Goal: Task Accomplishment & Management: Use online tool/utility

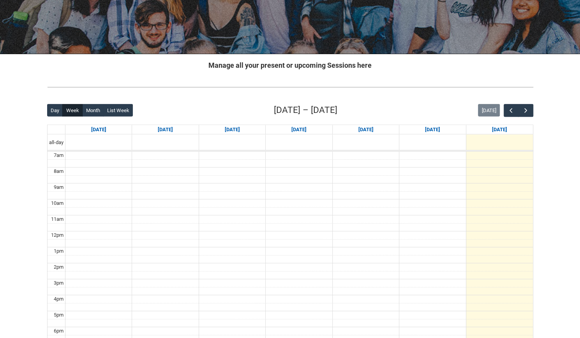
scroll to position [102, 0]
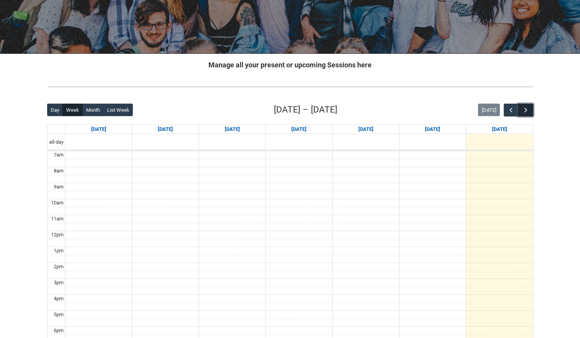
click at [530, 112] on button "button" at bounding box center [525, 110] width 15 height 13
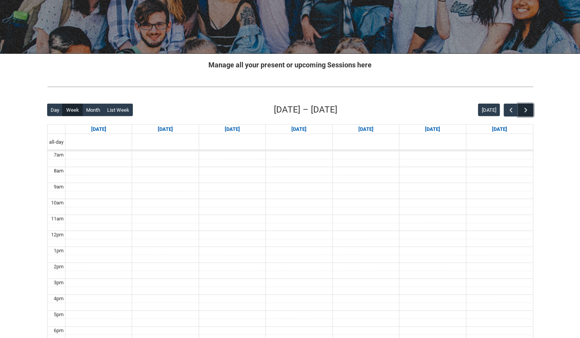
click at [530, 112] on button "button" at bounding box center [525, 110] width 15 height 13
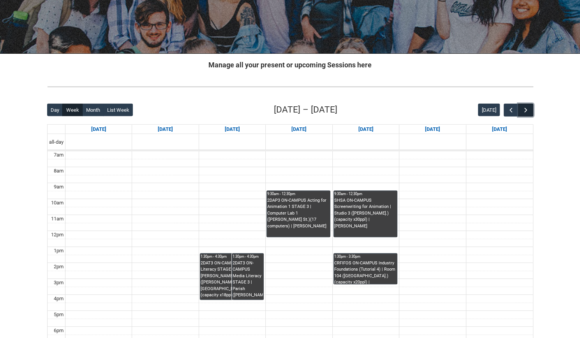
click at [530, 112] on button "button" at bounding box center [525, 110] width 15 height 13
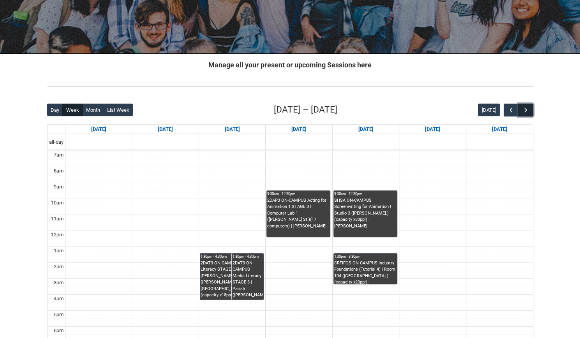
click at [530, 112] on button "button" at bounding box center [525, 110] width 15 height 13
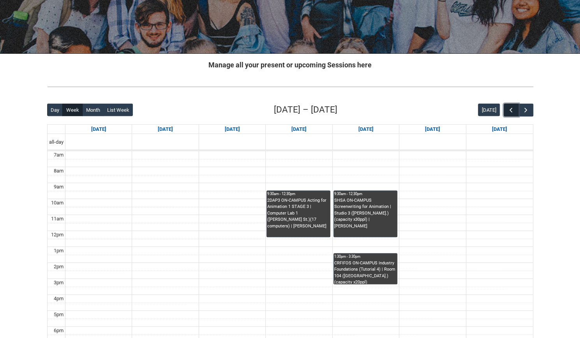
click at [509, 109] on span "button" at bounding box center [511, 110] width 8 height 8
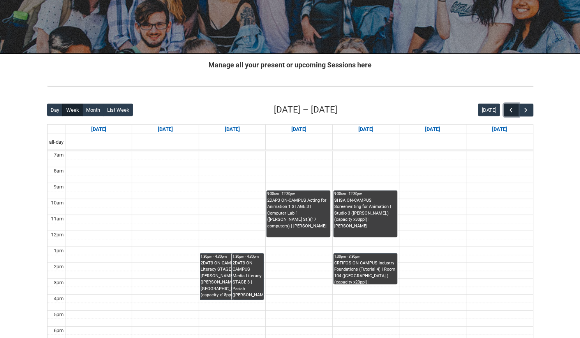
click at [509, 109] on span "button" at bounding box center [511, 110] width 8 height 8
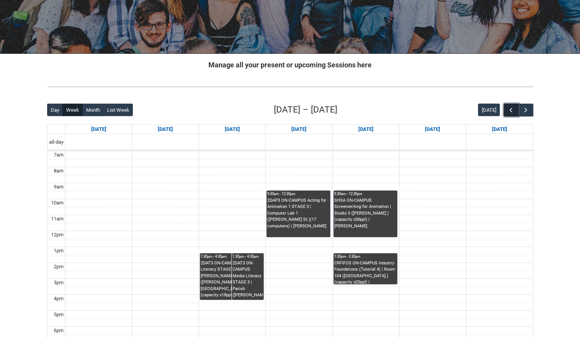
click at [509, 109] on span "button" at bounding box center [511, 110] width 8 height 8
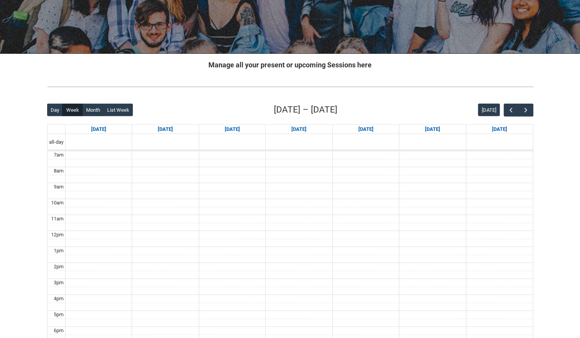
click at [533, 111] on div "Back Loading... This page should update in a few seconds... Day Week Month List…" at bounding box center [290, 255] width 499 height 316
click at [528, 109] on span "button" at bounding box center [526, 110] width 8 height 8
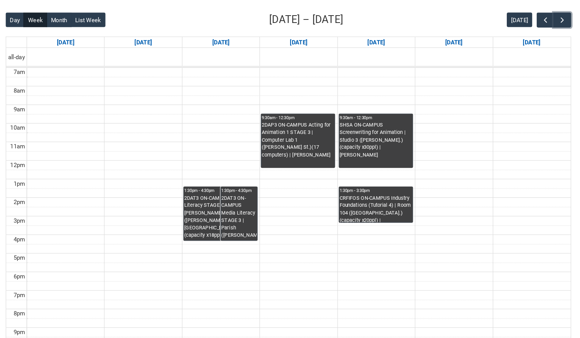
scroll to position [181, 0]
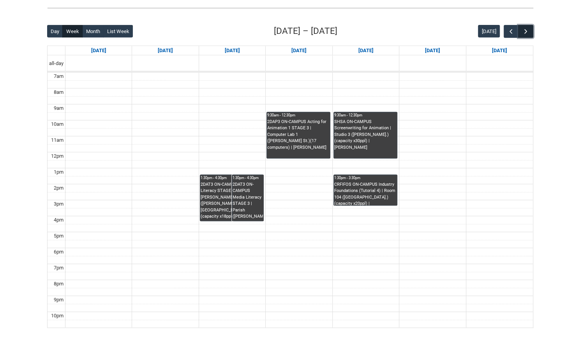
click at [525, 33] on span "button" at bounding box center [526, 32] width 8 height 8
click at [488, 29] on button "[DATE]" at bounding box center [489, 31] width 22 height 12
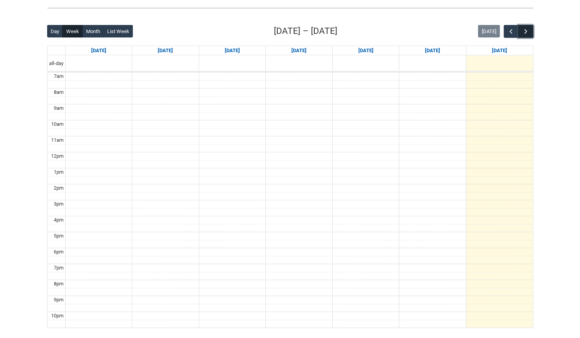
click at [522, 30] on span "button" at bounding box center [526, 32] width 8 height 8
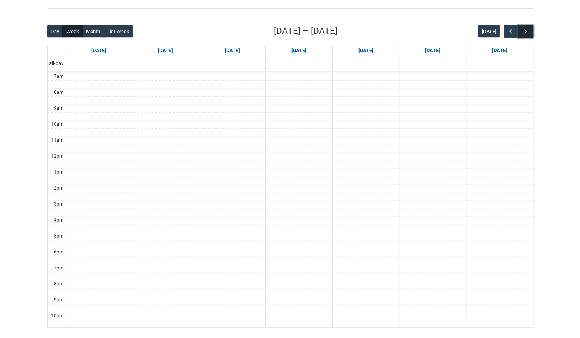
click at [522, 30] on span "button" at bounding box center [526, 32] width 8 height 8
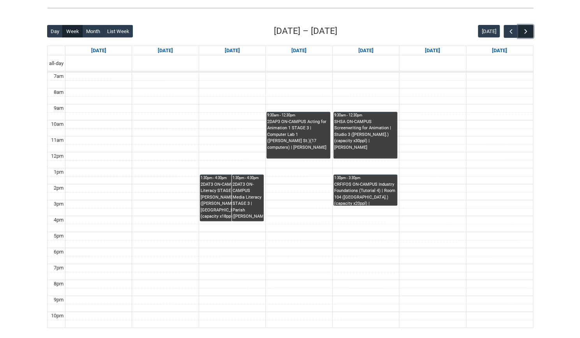
click at [523, 28] on span "button" at bounding box center [526, 32] width 8 height 8
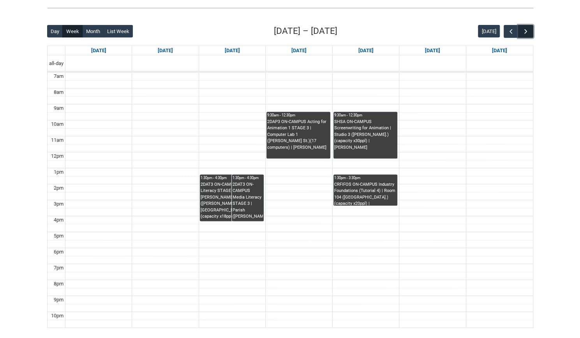
click at [523, 28] on span "button" at bounding box center [526, 32] width 8 height 8
click at [512, 29] on span "button" at bounding box center [511, 32] width 8 height 8
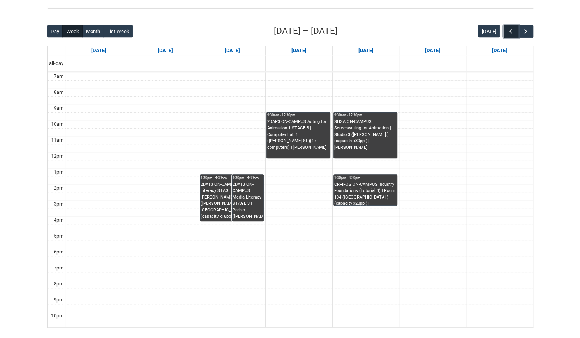
click at [512, 29] on span "button" at bounding box center [511, 32] width 8 height 8
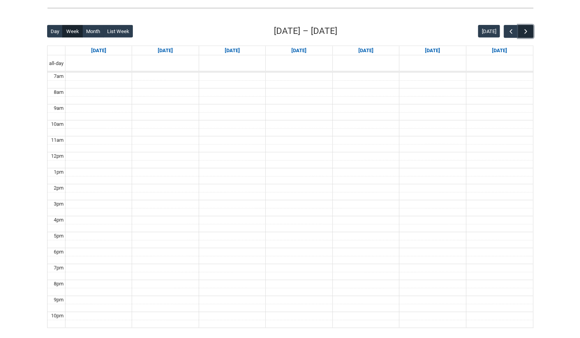
click at [524, 31] on span "button" at bounding box center [526, 32] width 8 height 8
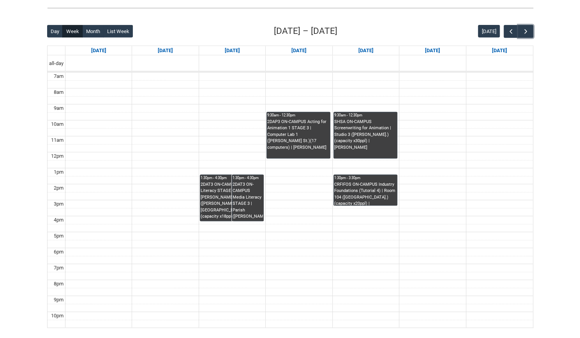
scroll to position [181, 0]
